Goal: Task Accomplishment & Management: Use online tool/utility

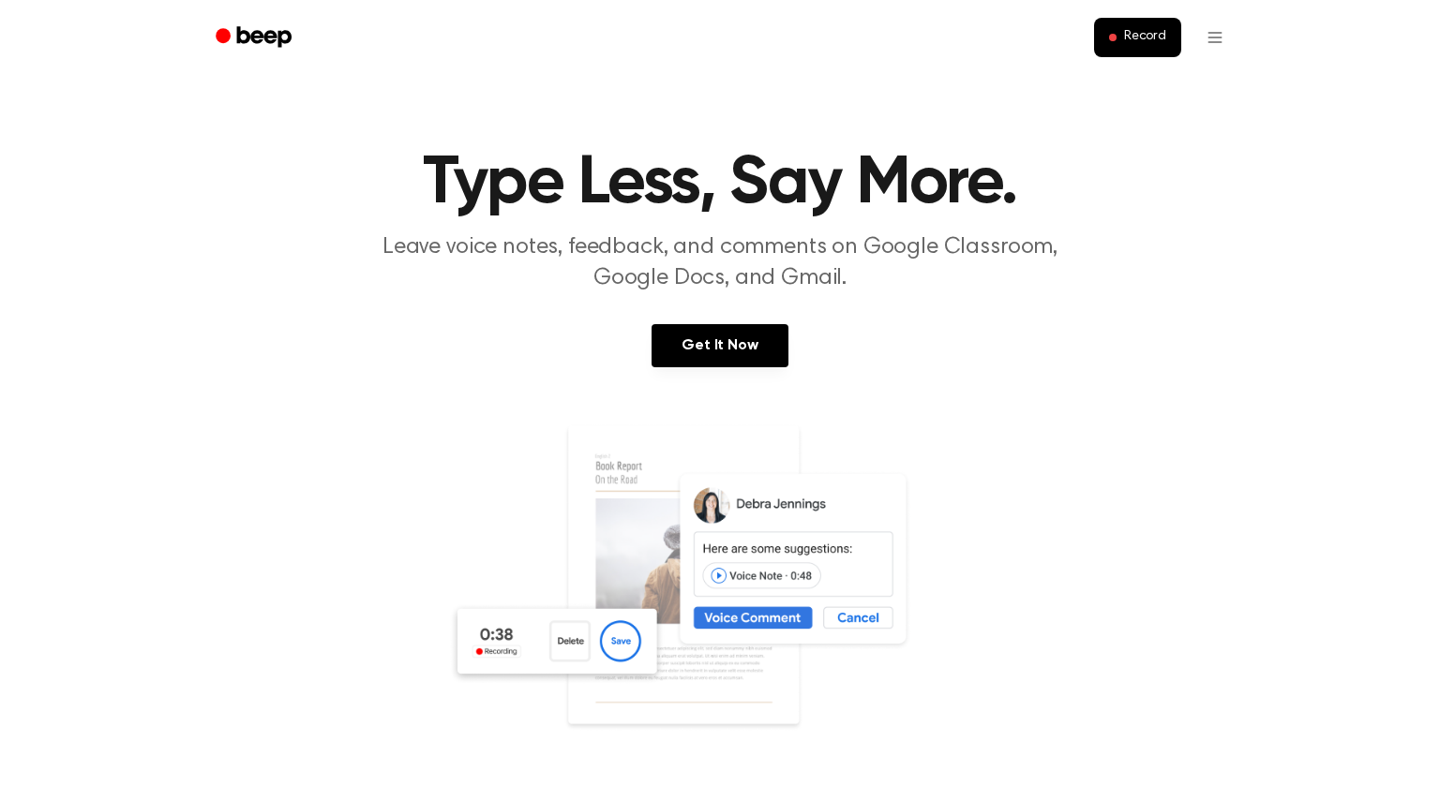
click at [558, 647] on img at bounding box center [720, 604] width 544 height 360
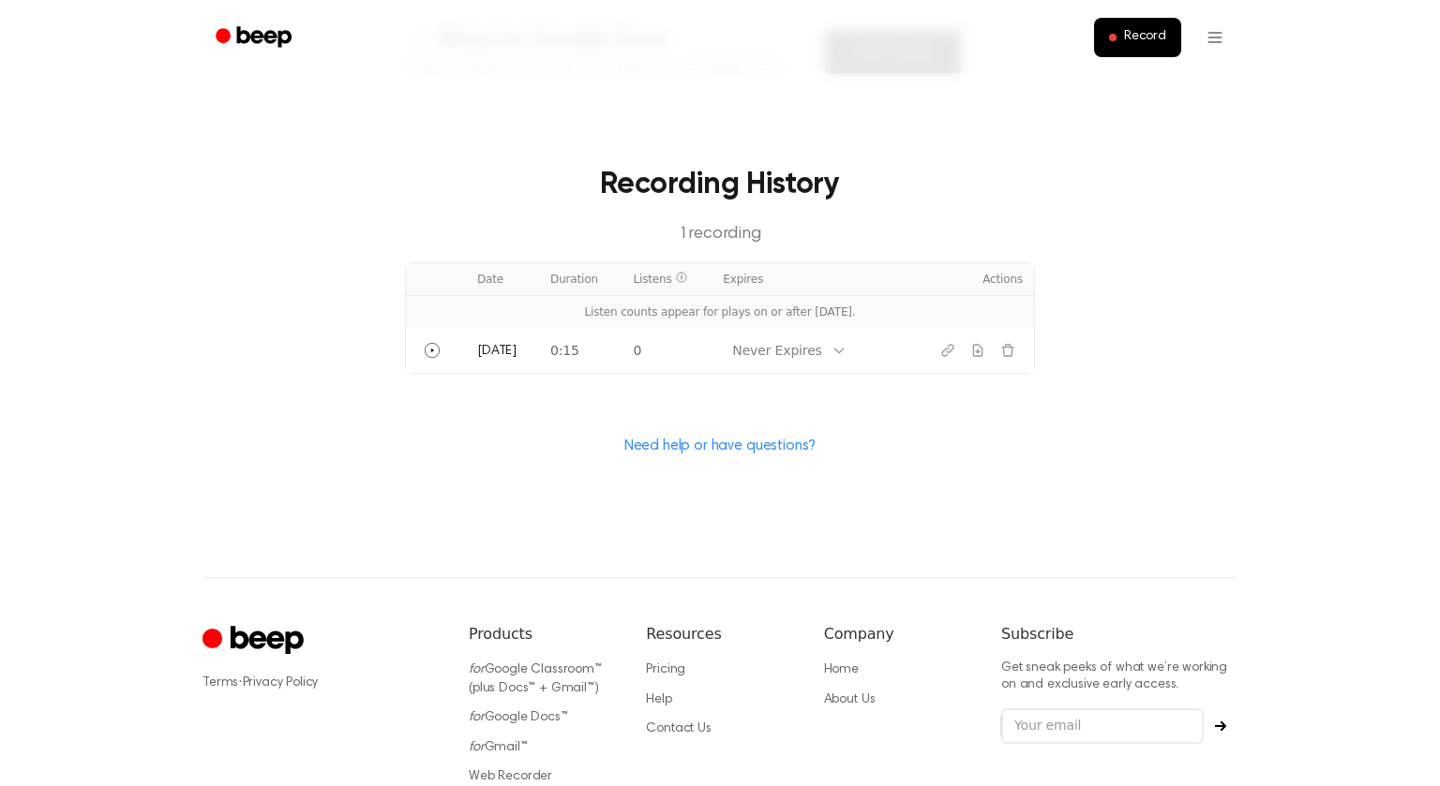
scroll to position [533, 0]
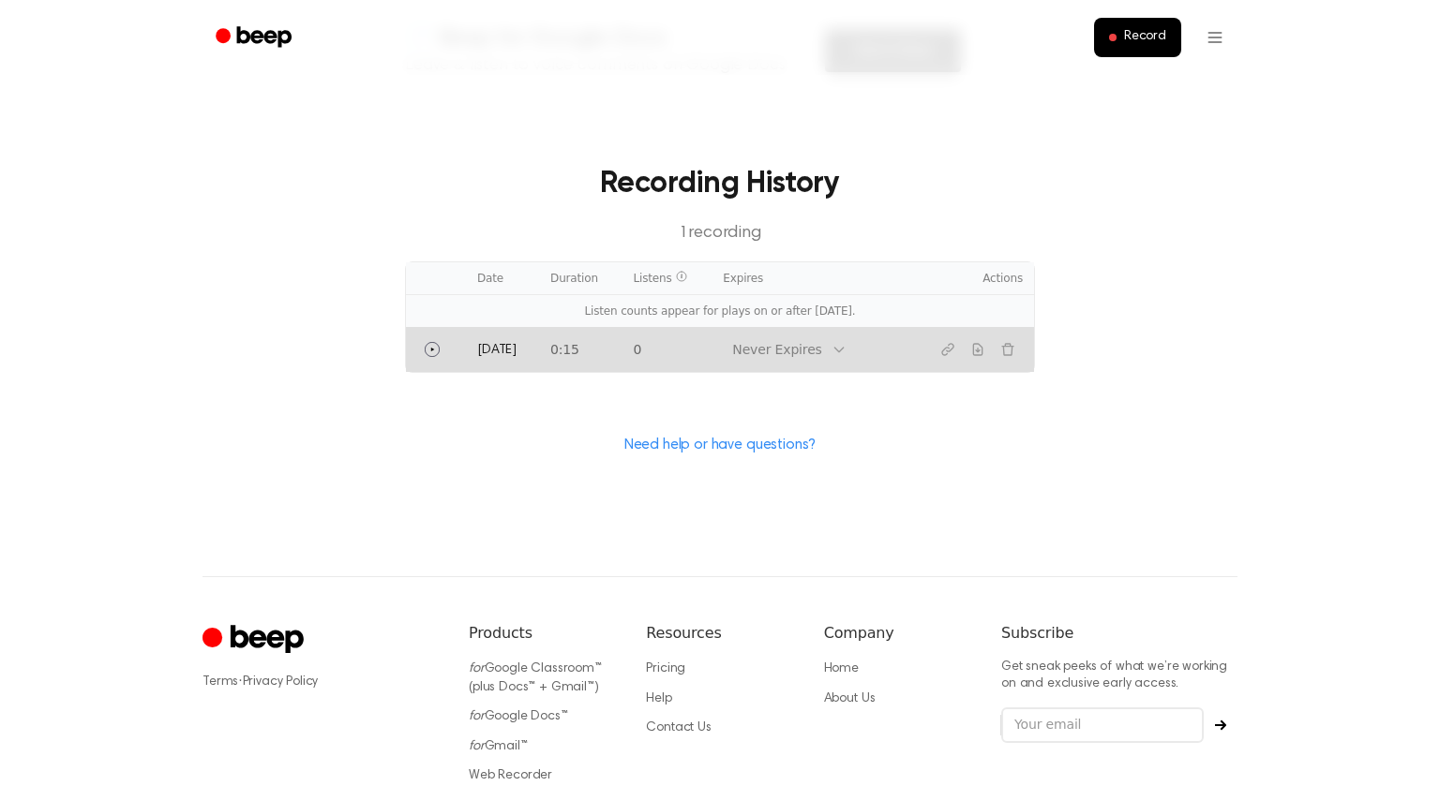
click at [871, 352] on td "Never Expires" at bounding box center [797, 349] width 172 height 45
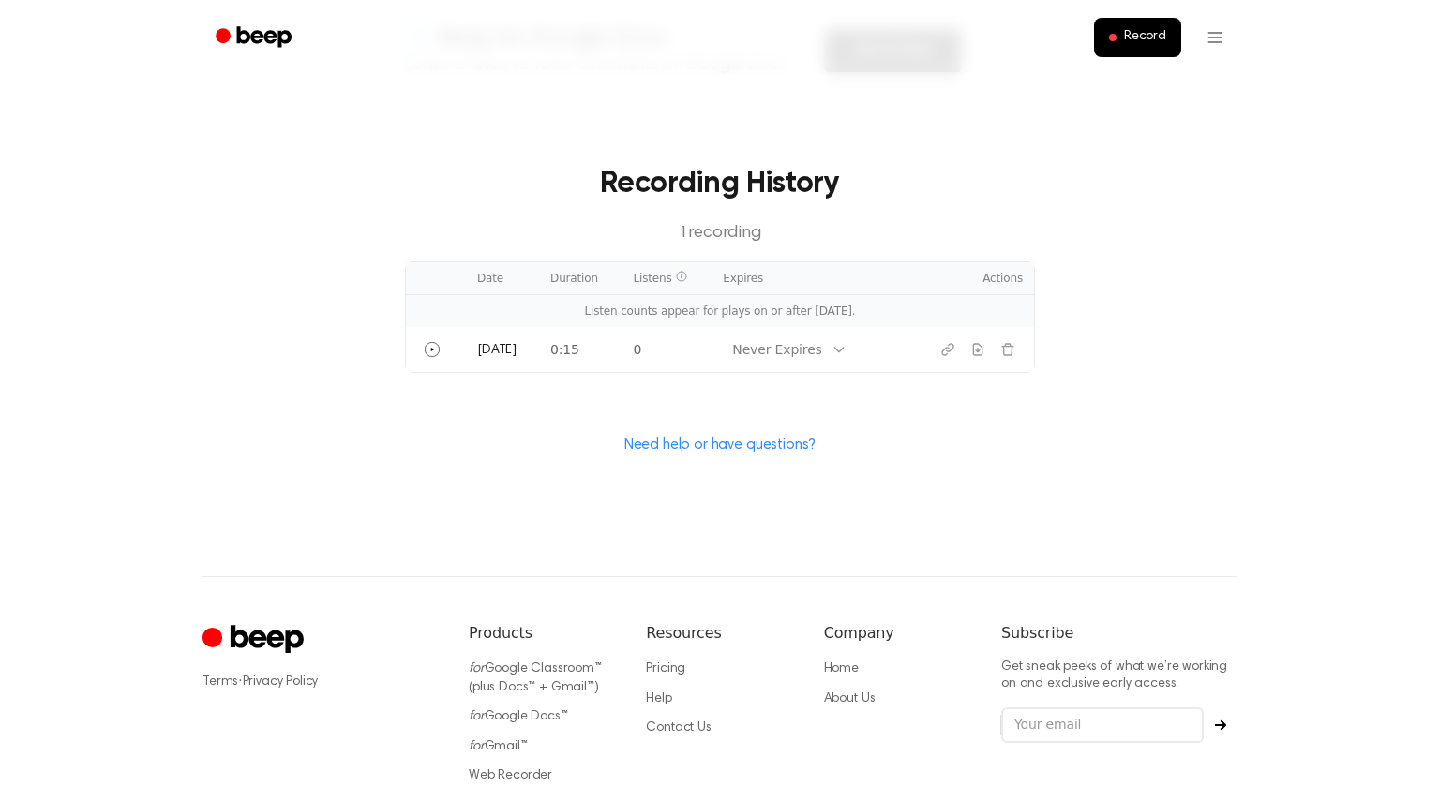
click at [803, 317] on td "Listen counts appear for plays on or after [DATE]." at bounding box center [720, 311] width 628 height 33
click at [498, 322] on td "Listen counts appear for plays on or after [DATE]." at bounding box center [720, 311] width 628 height 33
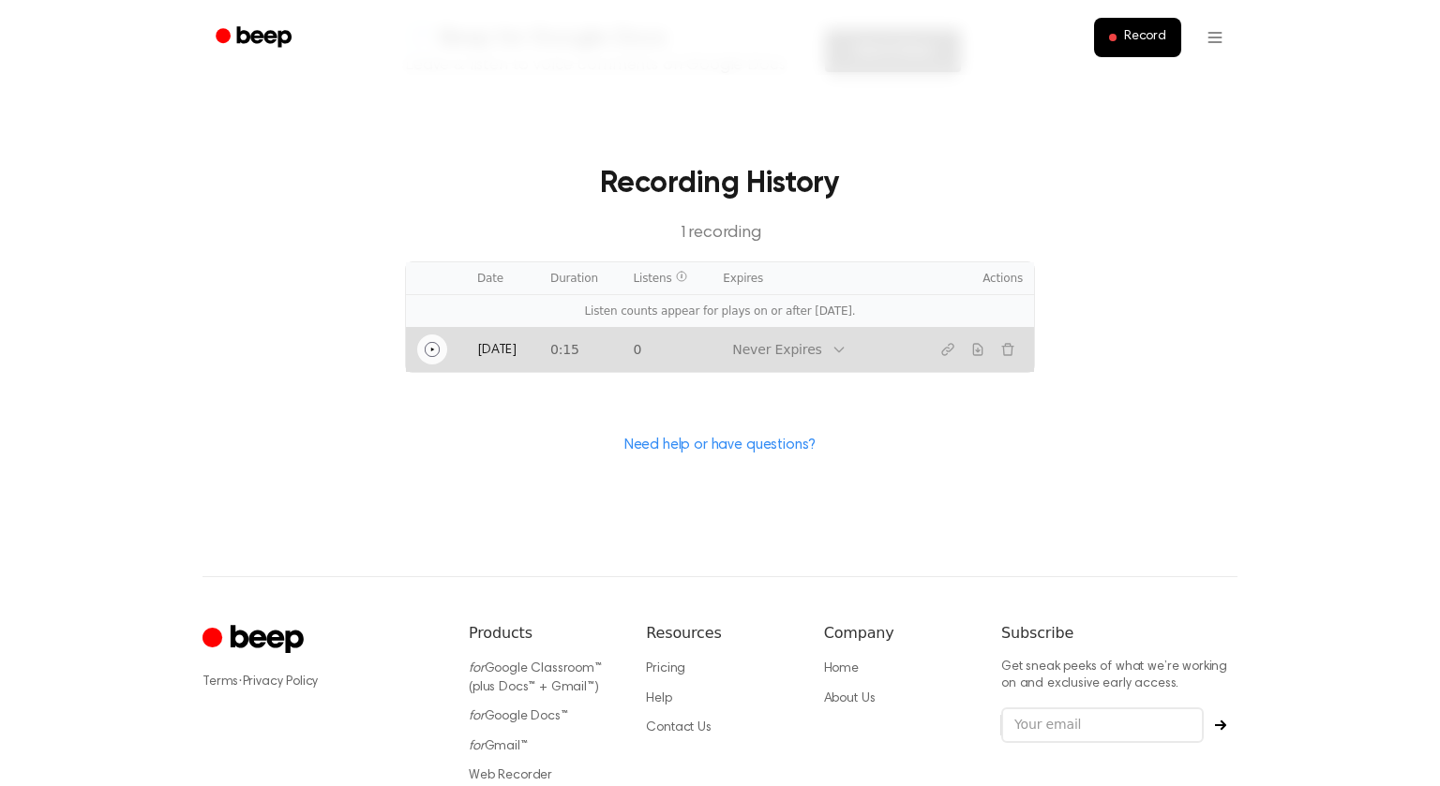
click at [438, 353] on icon "Play" at bounding box center [432, 349] width 15 height 15
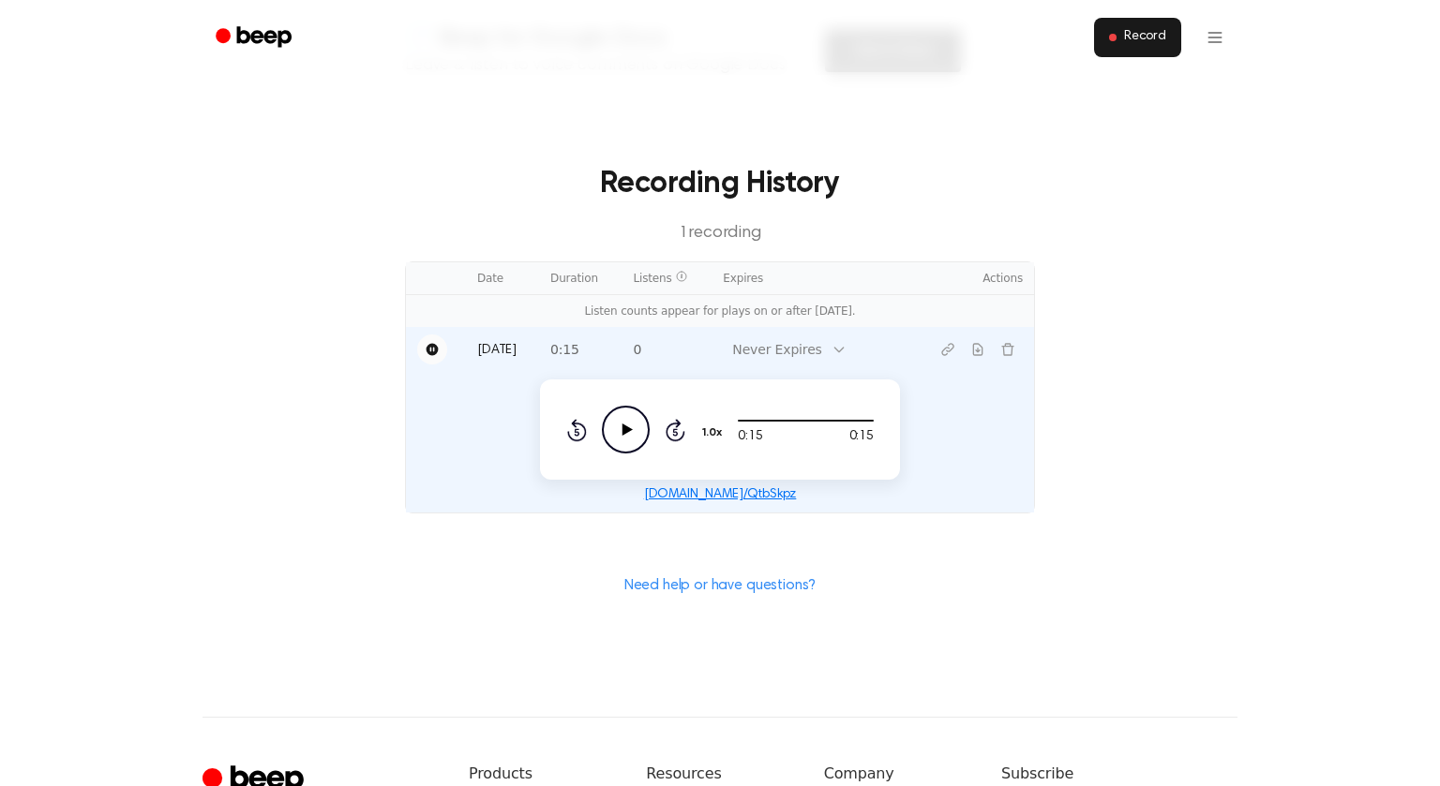
click at [1116, 36] on span at bounding box center [1112, 37] width 7 height 7
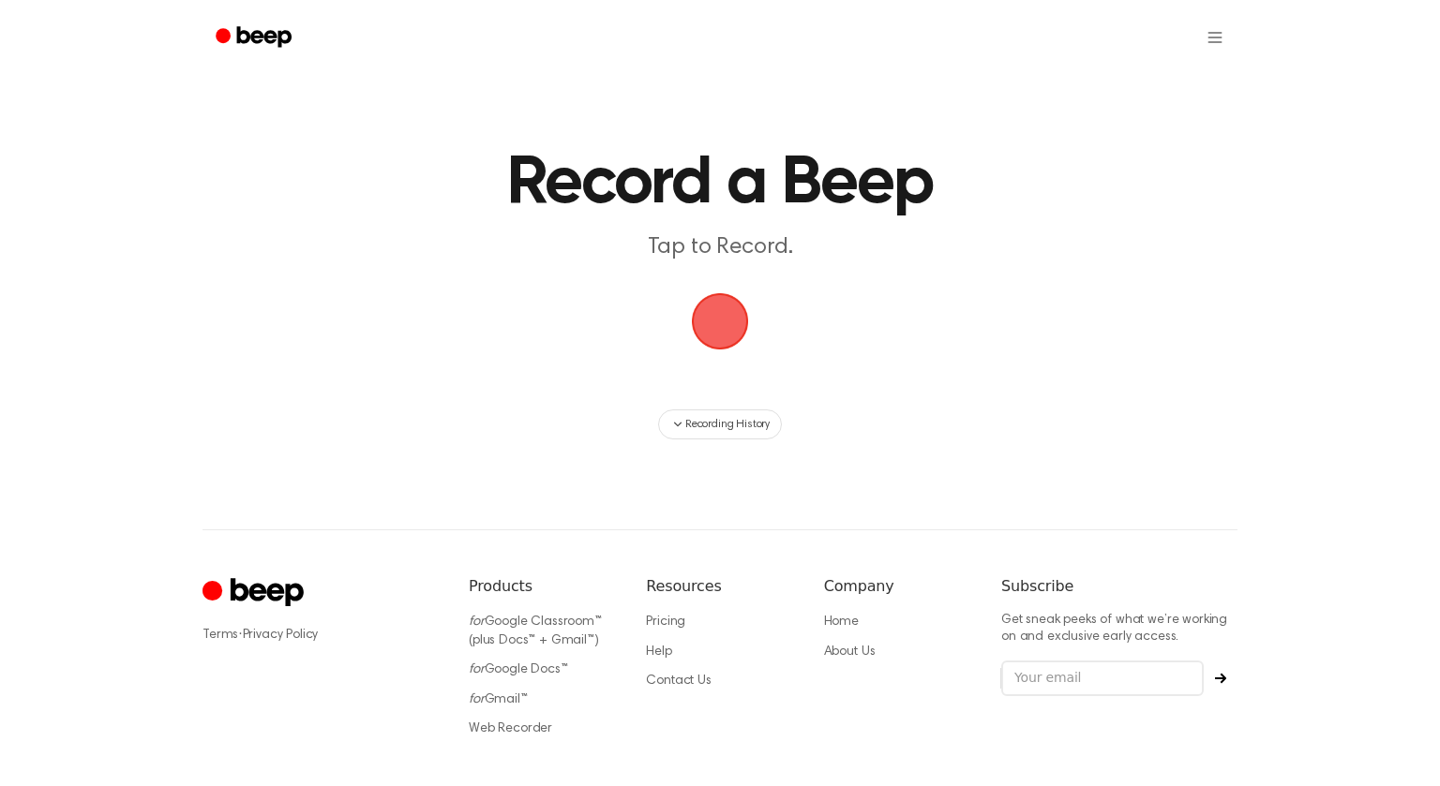
click at [715, 298] on span "button" at bounding box center [720, 321] width 52 height 52
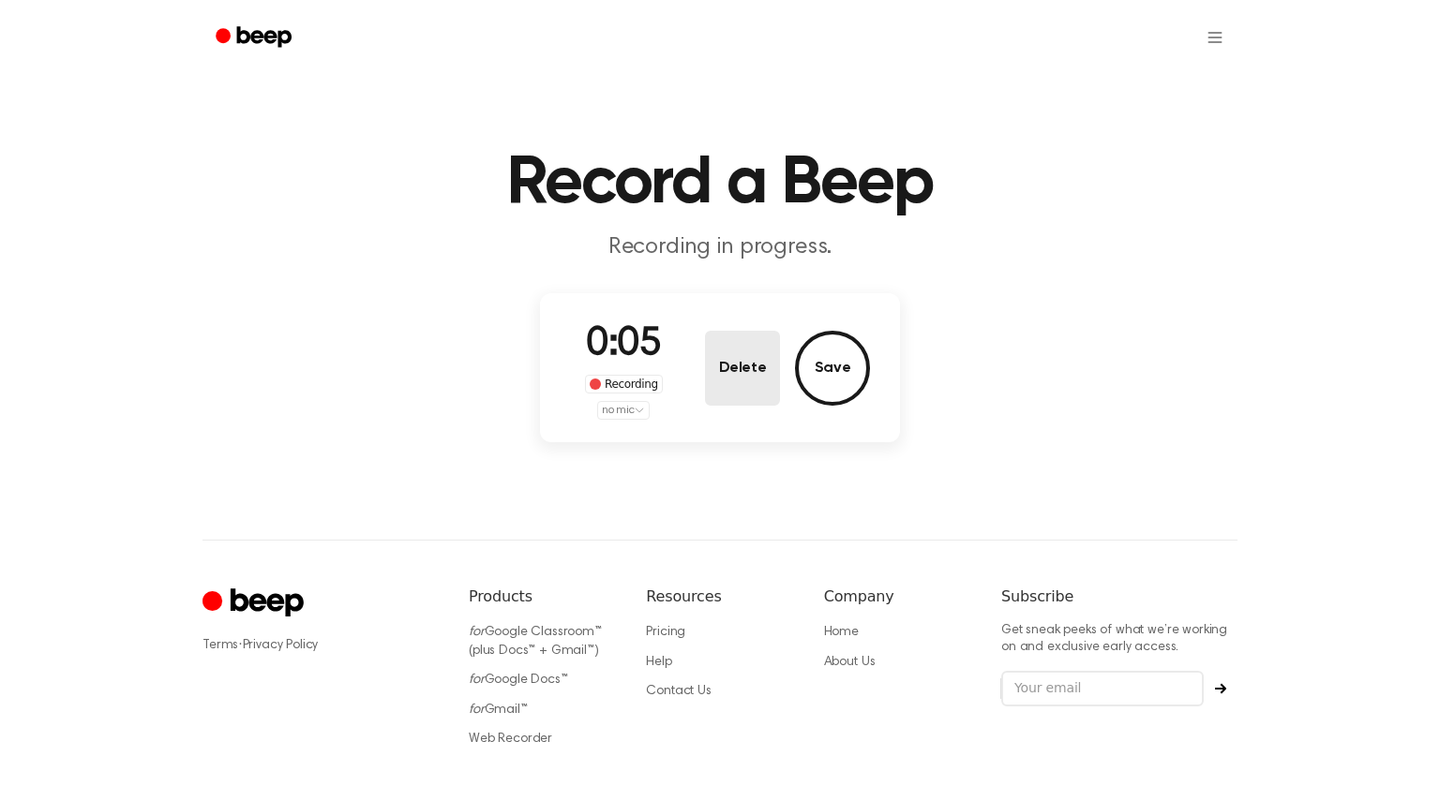
click at [737, 383] on button "Delete" at bounding box center [742, 368] width 75 height 75
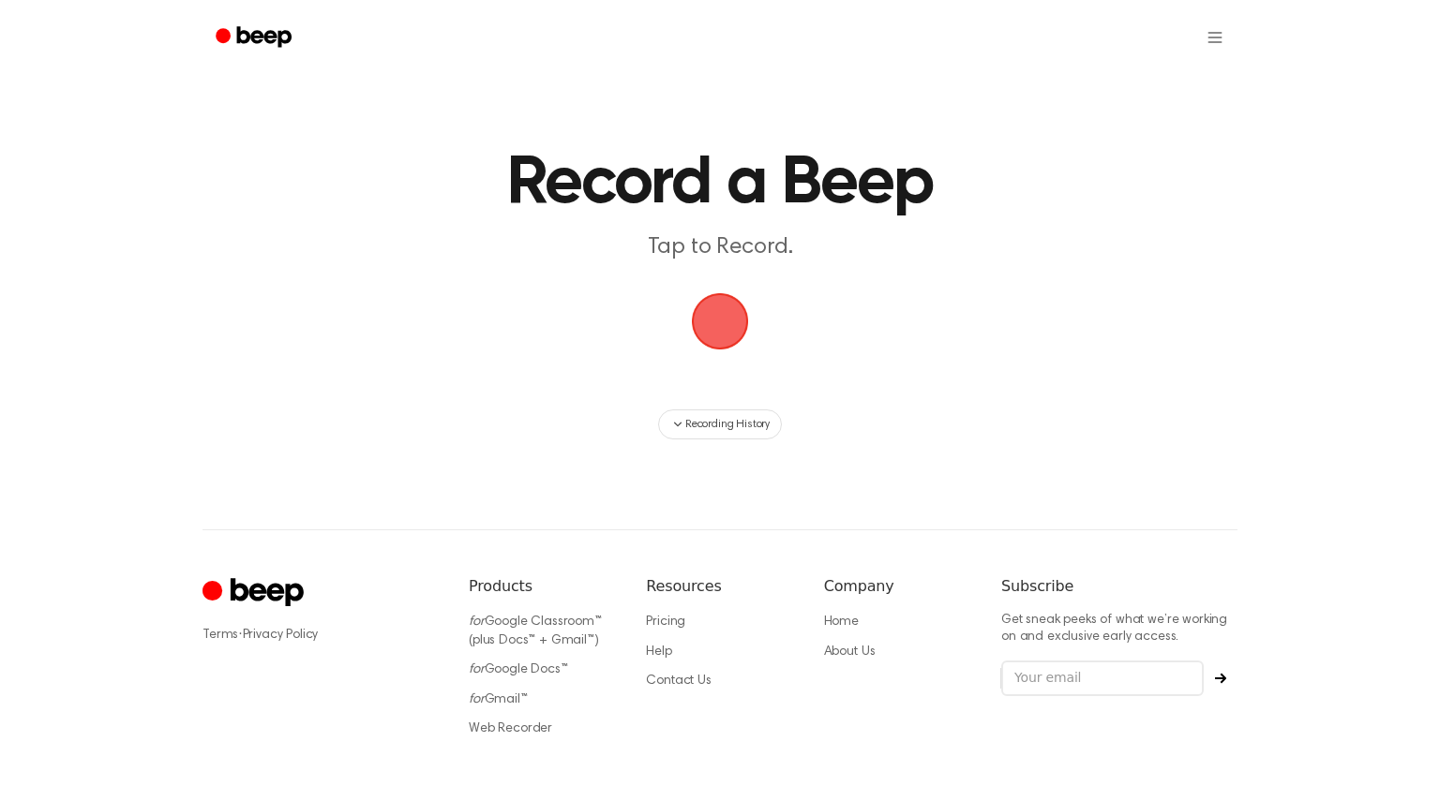
click at [712, 337] on span "button" at bounding box center [720, 321] width 52 height 52
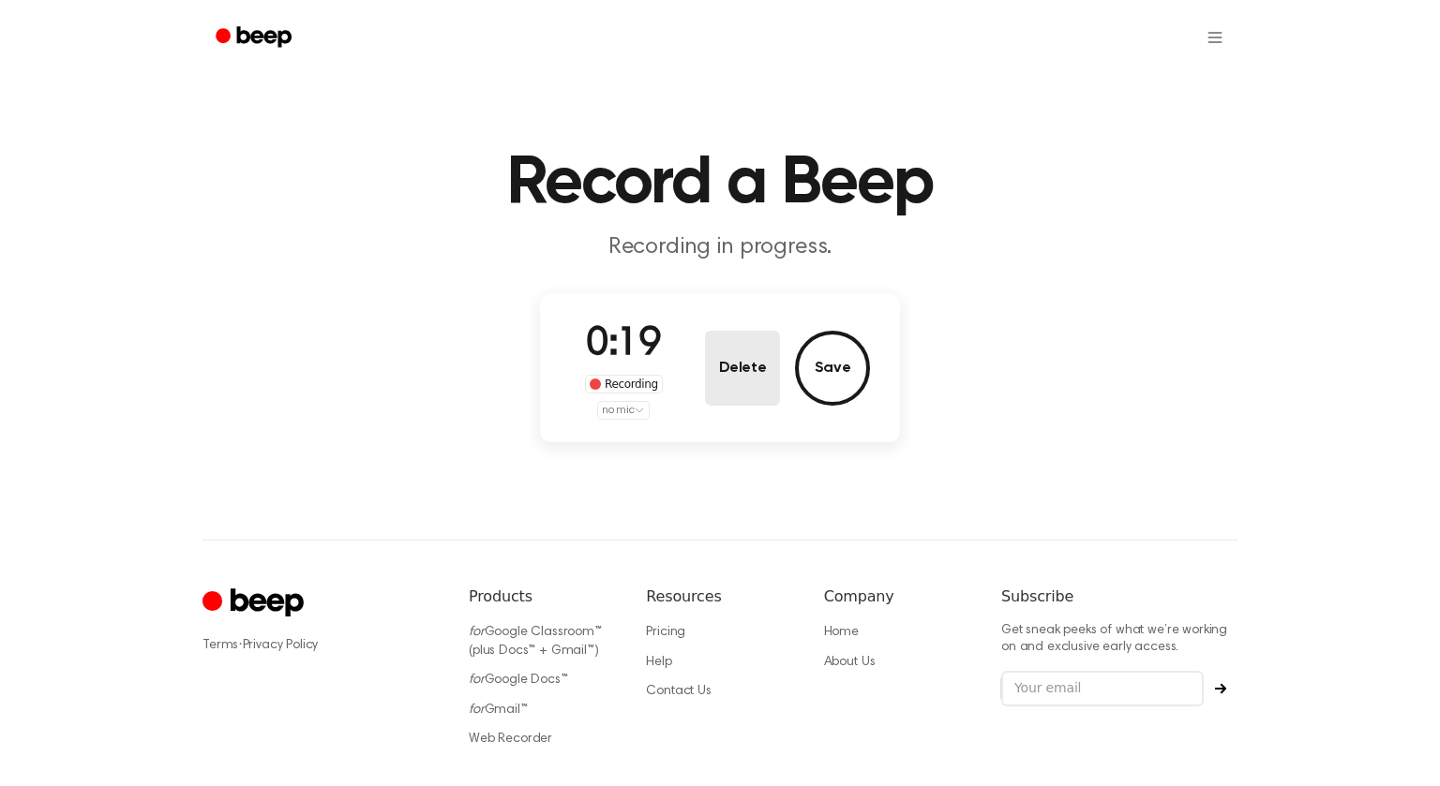
click at [740, 355] on button "Delete" at bounding box center [742, 368] width 75 height 75
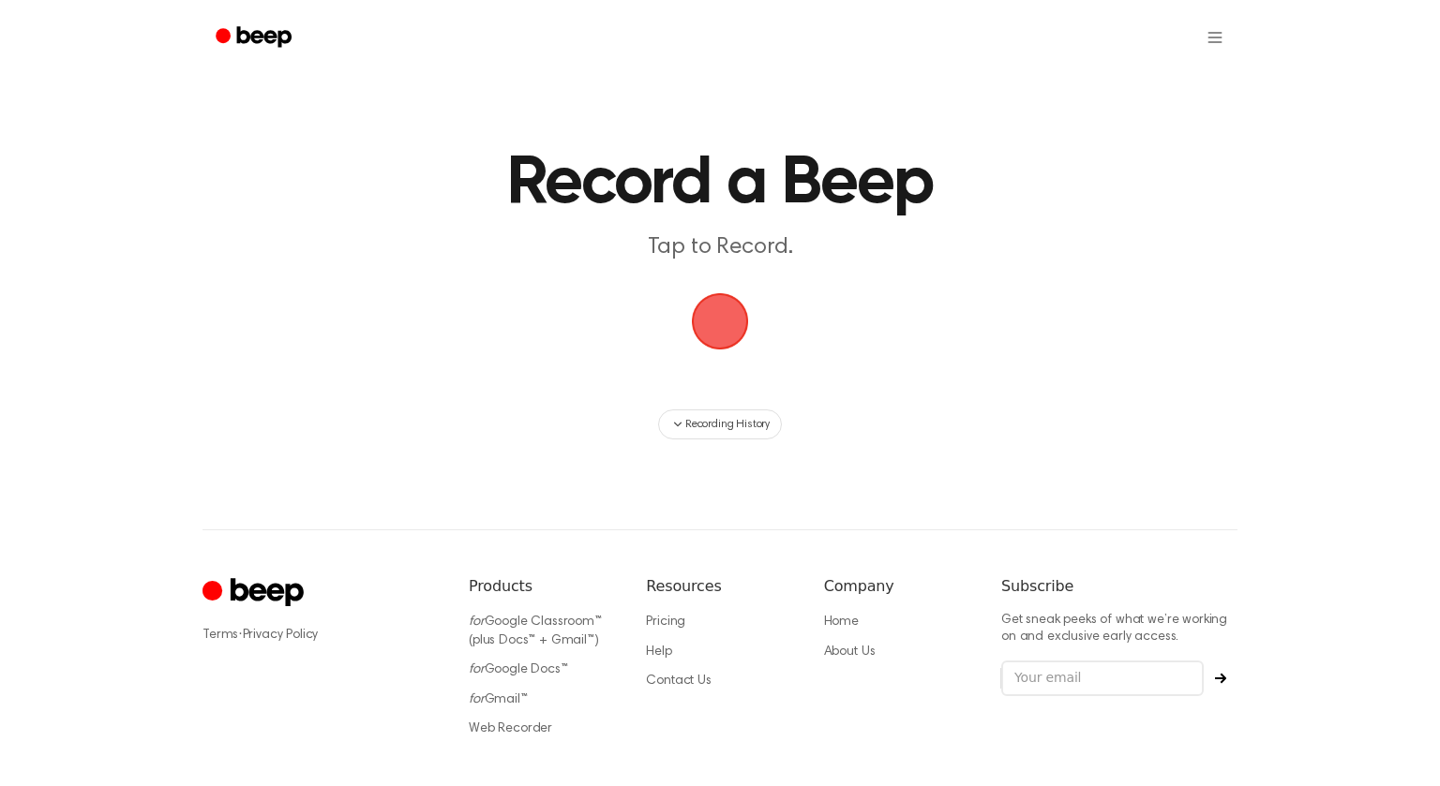
click at [725, 321] on span "button" at bounding box center [720, 321] width 52 height 52
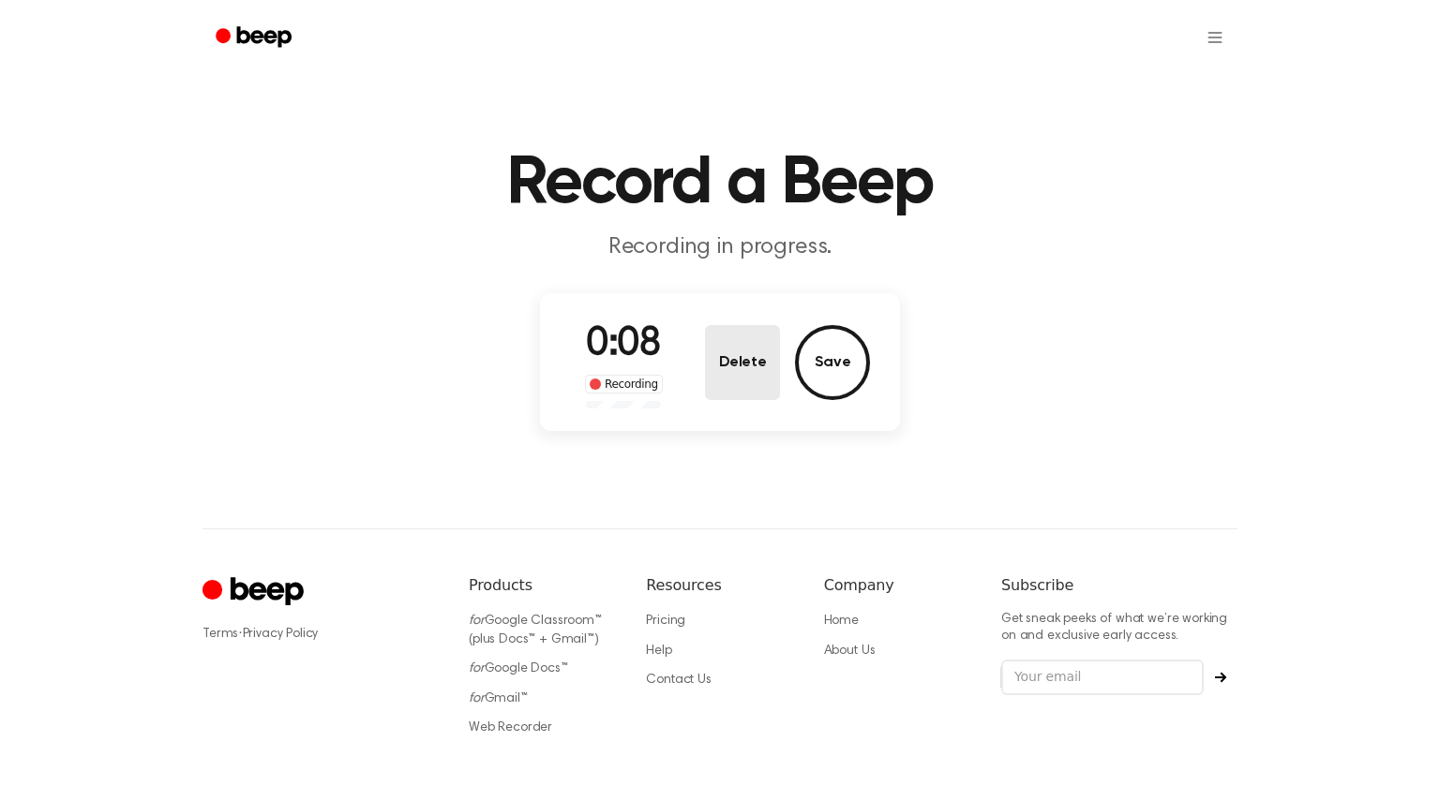
click at [756, 360] on button "Delete" at bounding box center [742, 362] width 75 height 75
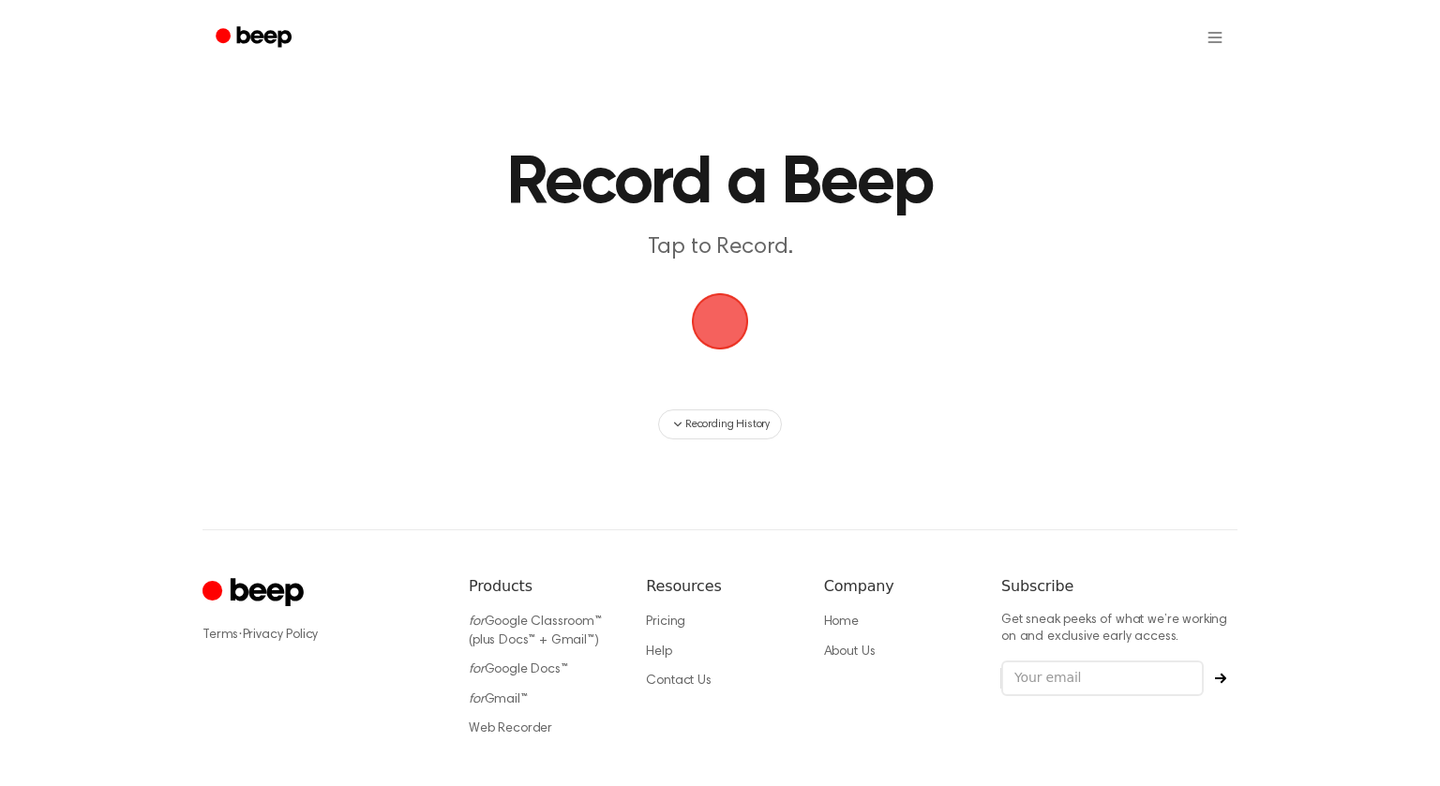
click at [721, 312] on span "button" at bounding box center [720, 321] width 57 height 57
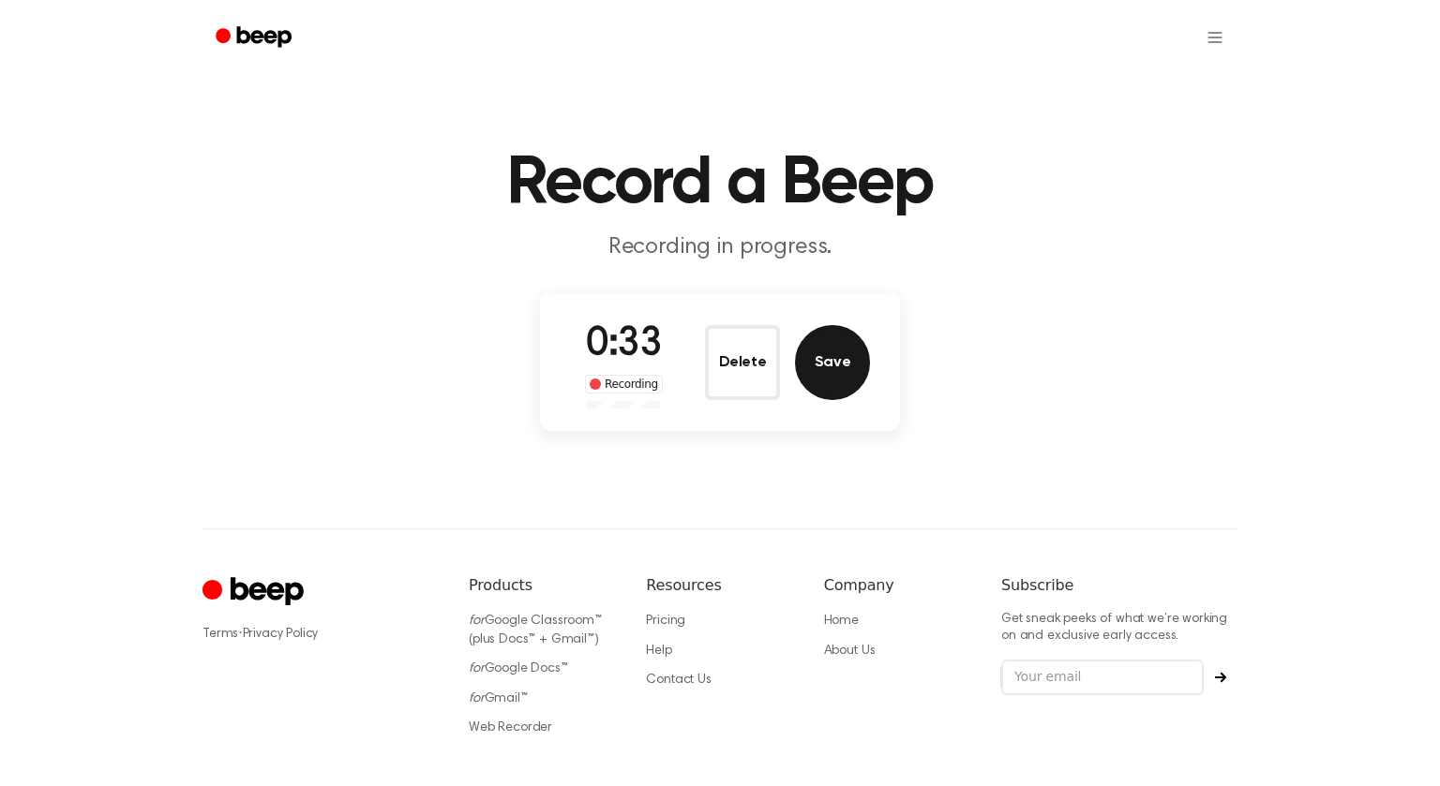
click at [816, 352] on button "Save" at bounding box center [832, 362] width 75 height 75
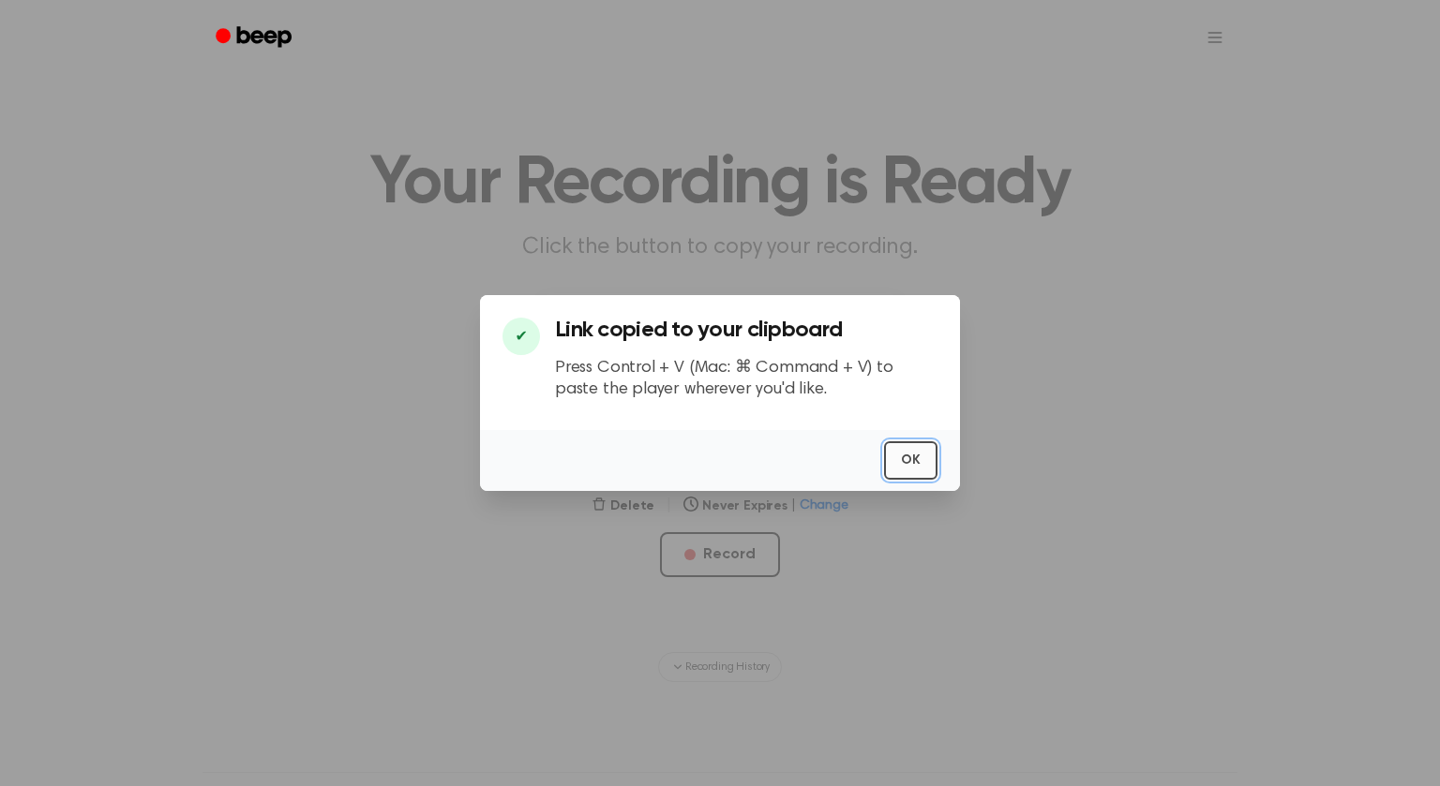
click at [909, 456] on button "OK" at bounding box center [910, 461] width 53 height 38
